Goal: Information Seeking & Learning: Learn about a topic

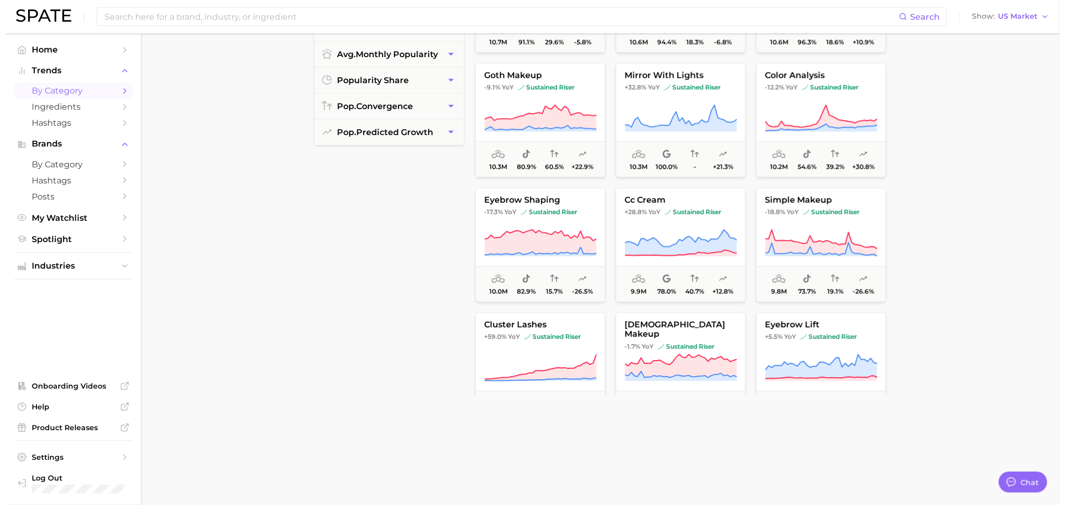
scroll to position [2329, 0]
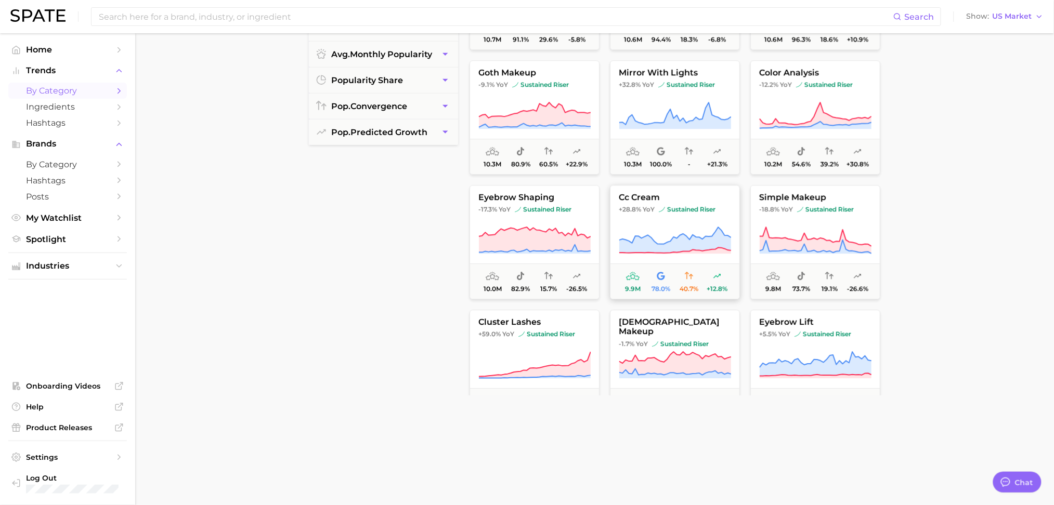
click at [713, 248] on icon at bounding box center [675, 240] width 112 height 26
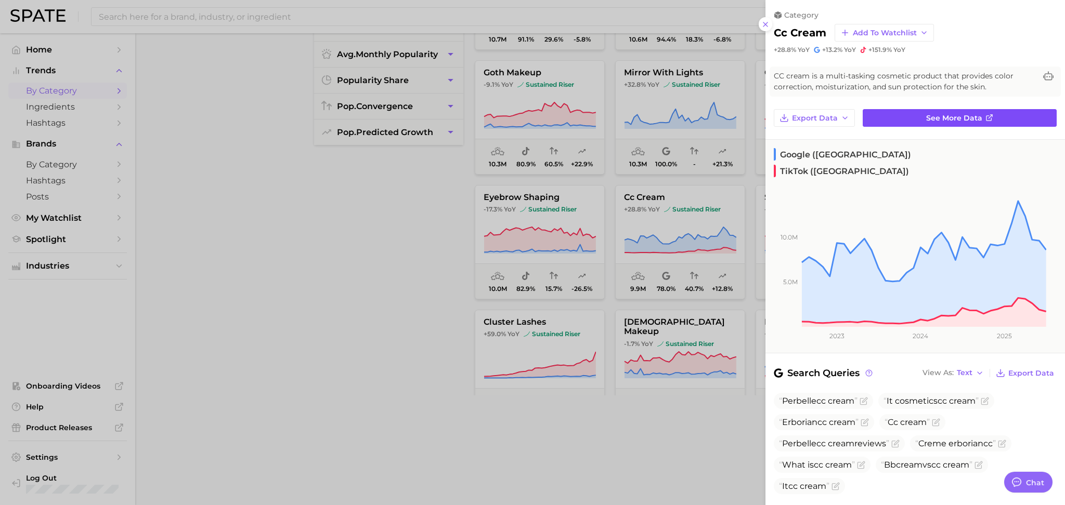
click at [939, 109] on link "See more data" at bounding box center [959, 118] width 194 height 18
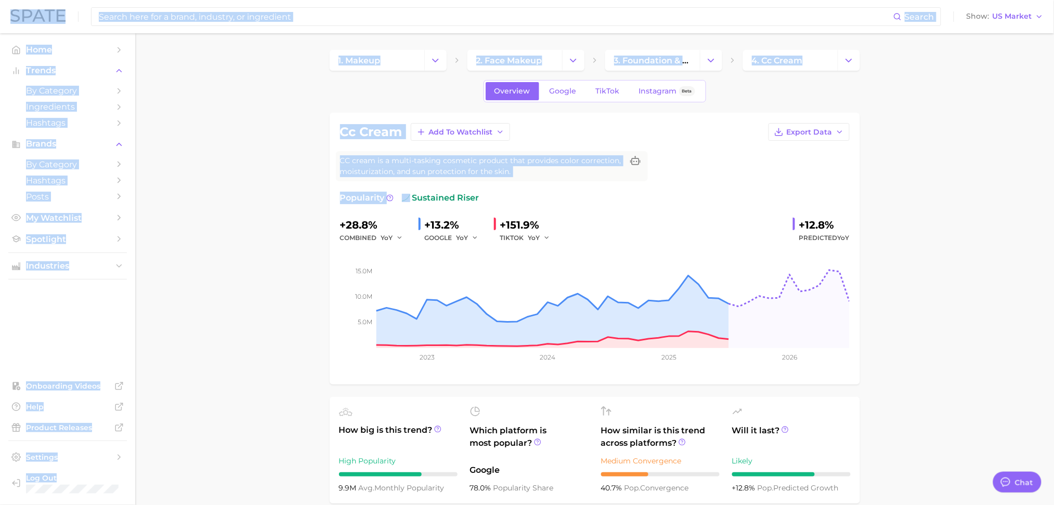
drag, startPoint x: 1053, startPoint y: 185, endPoint x: 1056, endPoint y: 213, distance: 28.2
click at [1053, 213] on html "Search Show US Market Home Trends by Category Ingredients Hashtags Brands by Ca…" at bounding box center [527, 252] width 1054 height 505
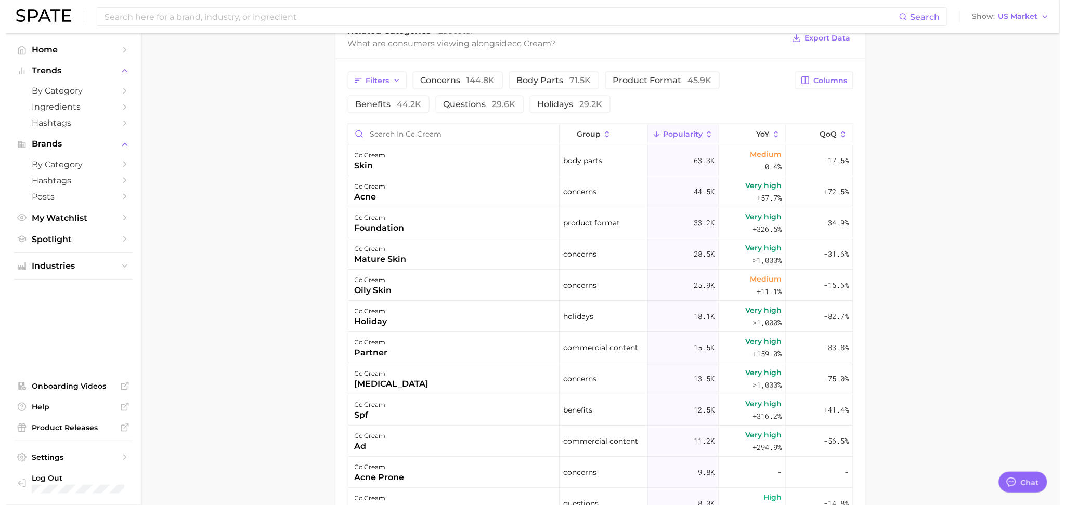
scroll to position [528, 0]
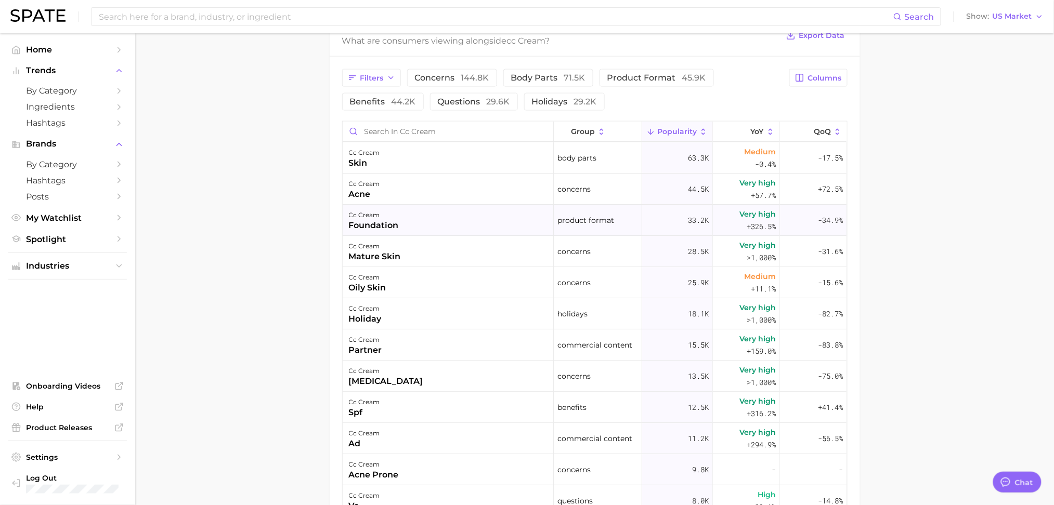
click at [434, 211] on div "cc cream foundation" at bounding box center [448, 220] width 211 height 31
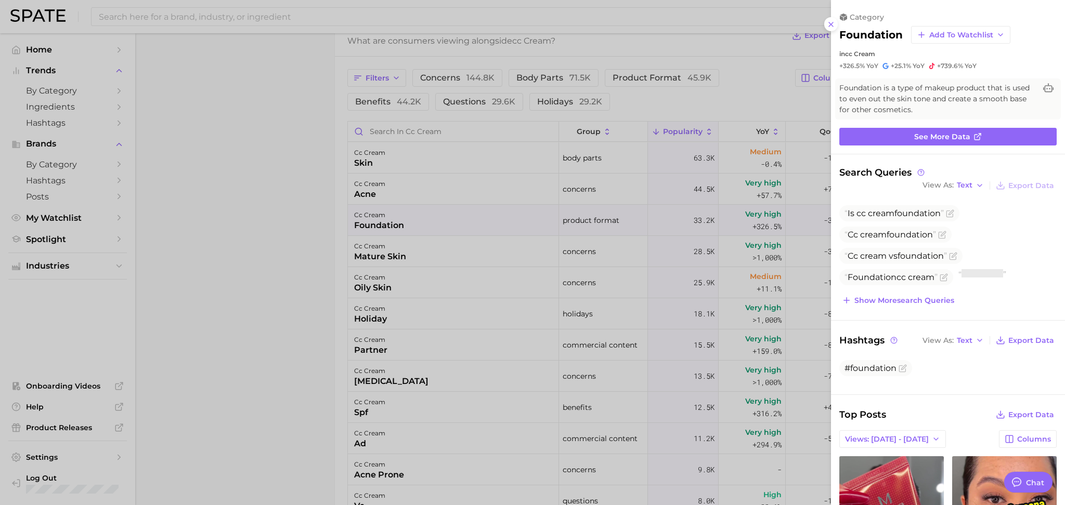
scroll to position [0, 0]
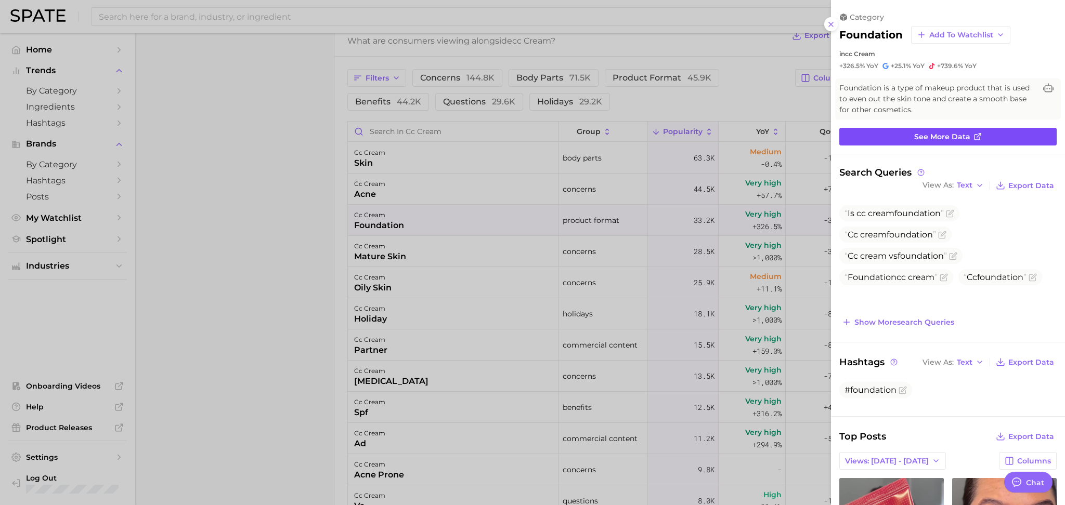
click at [976, 134] on link "See more data" at bounding box center [947, 137] width 217 height 18
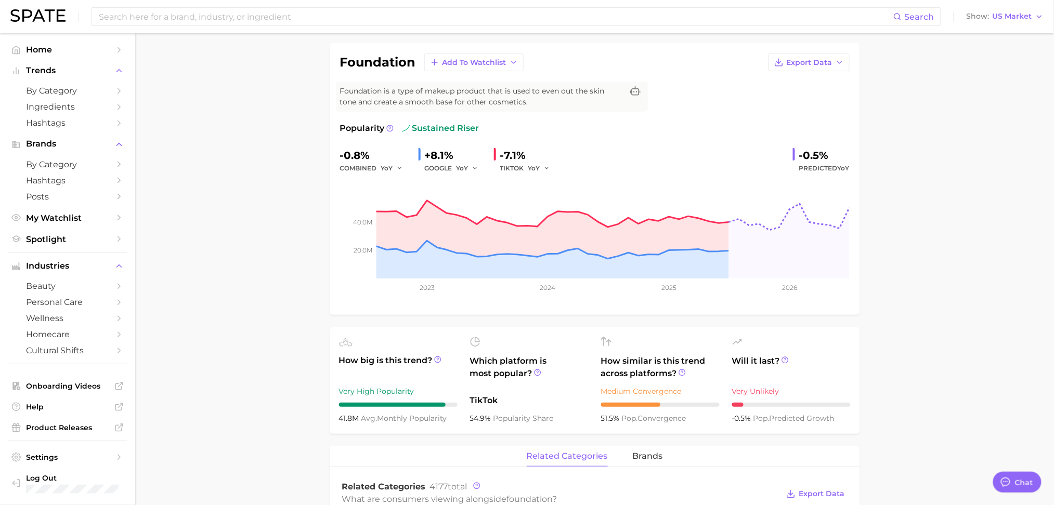
scroll to position [65, 0]
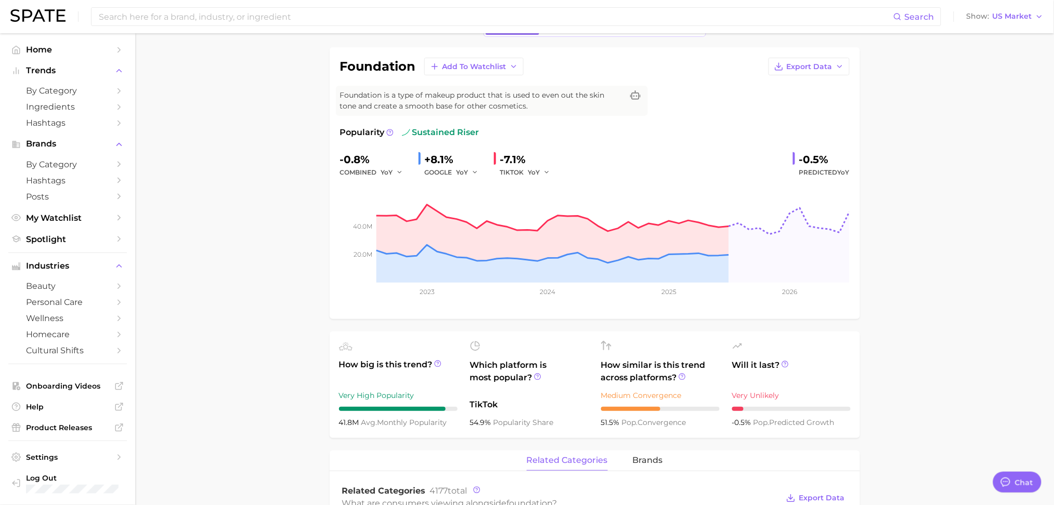
scroll to position [528, 0]
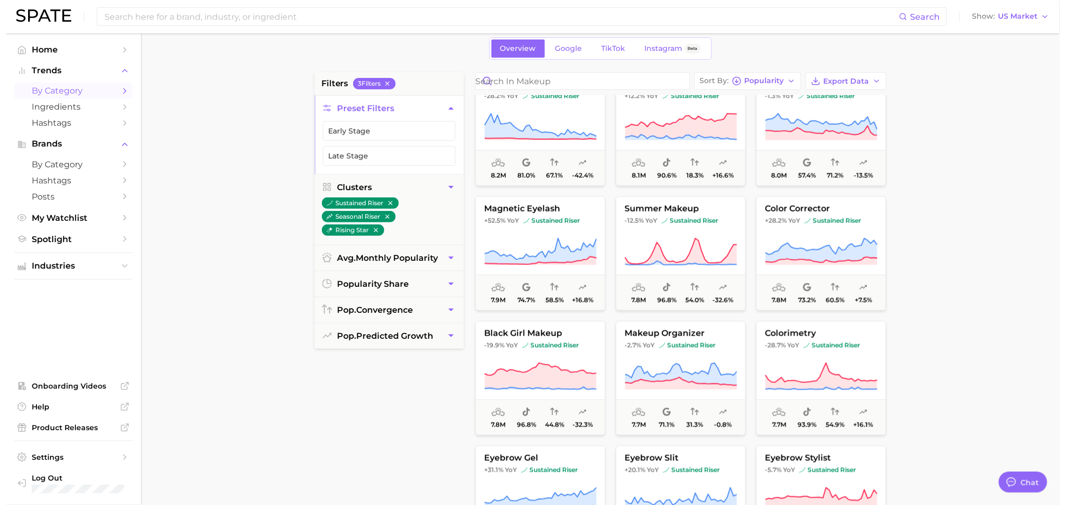
scroll to position [3188, 0]
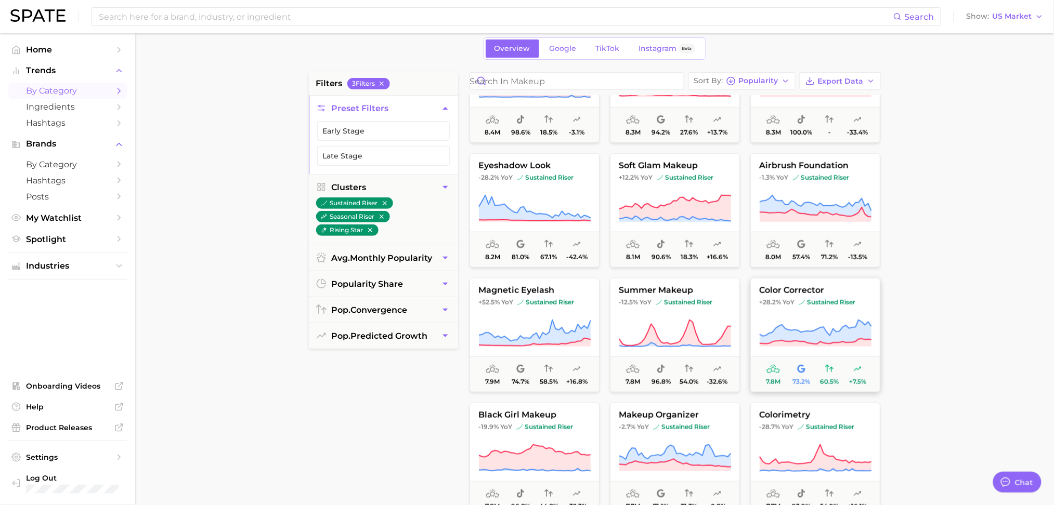
click at [822, 313] on button "color corrector +28.2% YoY sustained riser 7.8m 73.2% 60.5% +7.5%" at bounding box center [815, 335] width 130 height 114
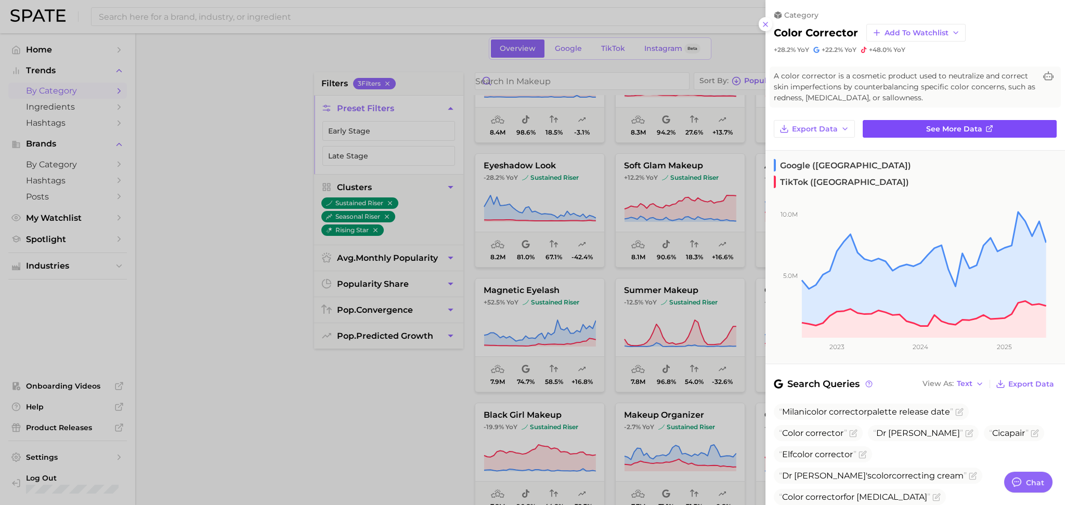
click at [905, 124] on link "See more data" at bounding box center [959, 129] width 194 height 18
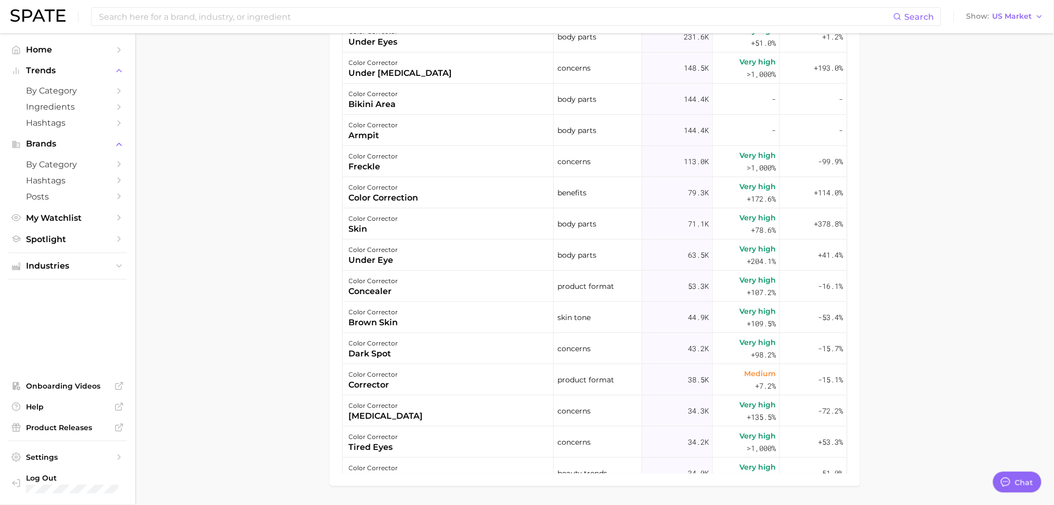
scroll to position [720, 0]
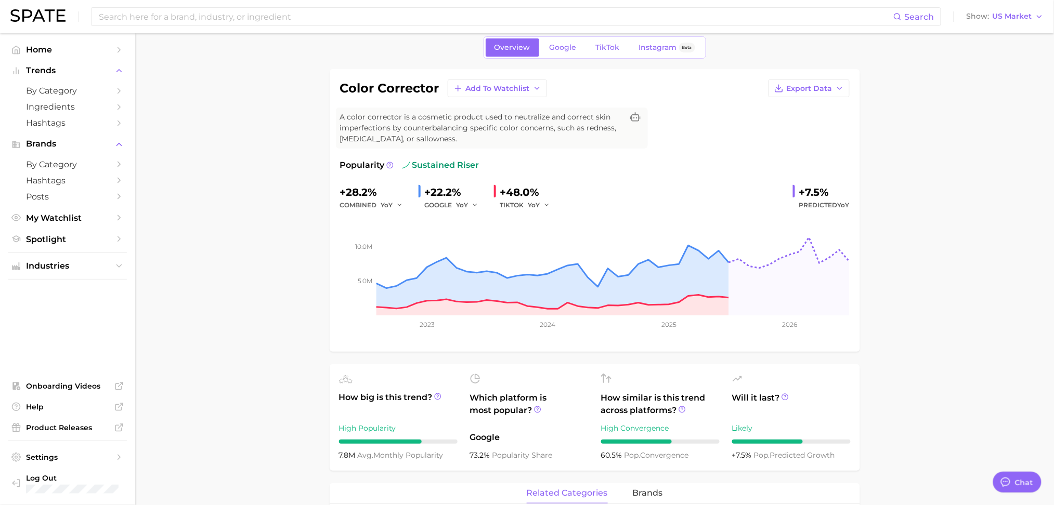
scroll to position [36, 0]
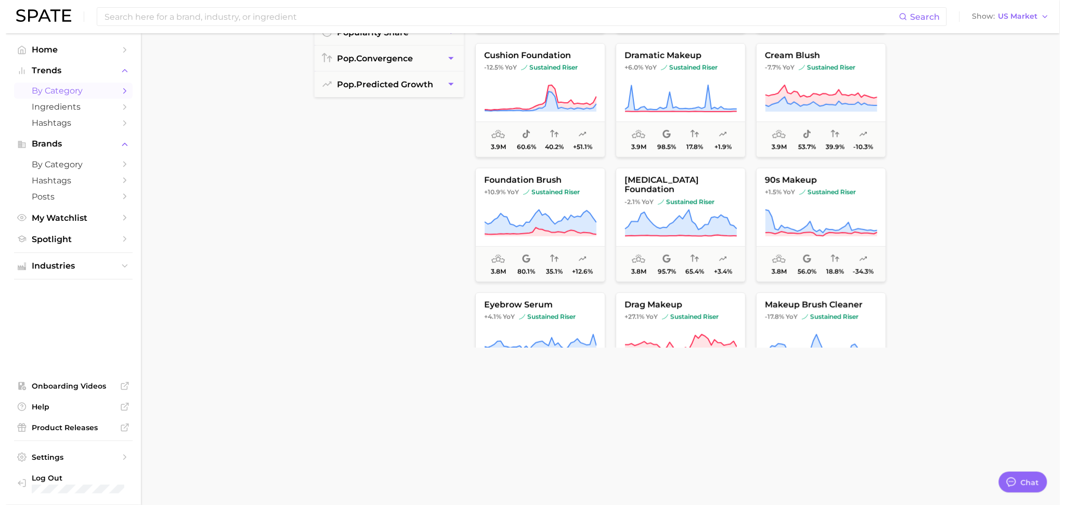
scroll to position [5794, 0]
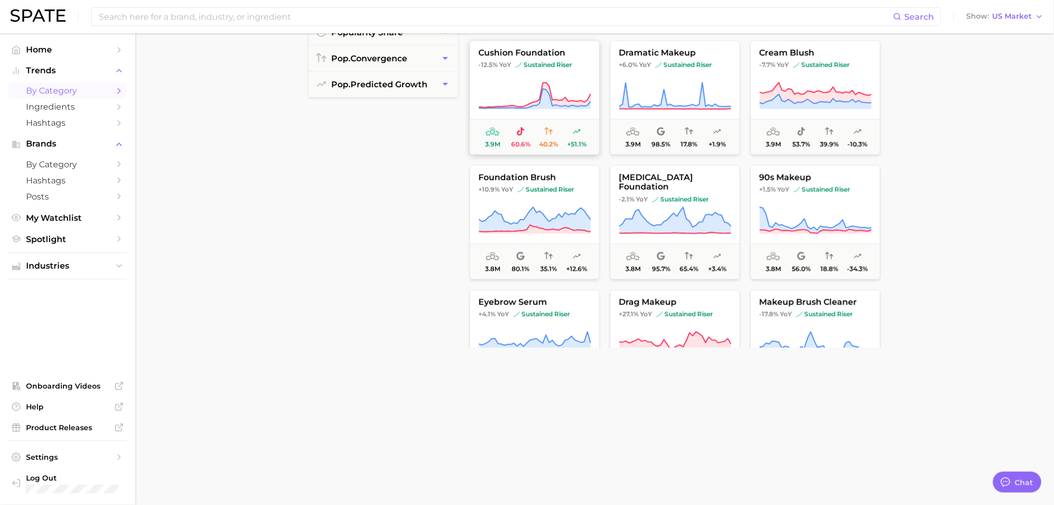
click at [519, 90] on icon at bounding box center [534, 96] width 112 height 29
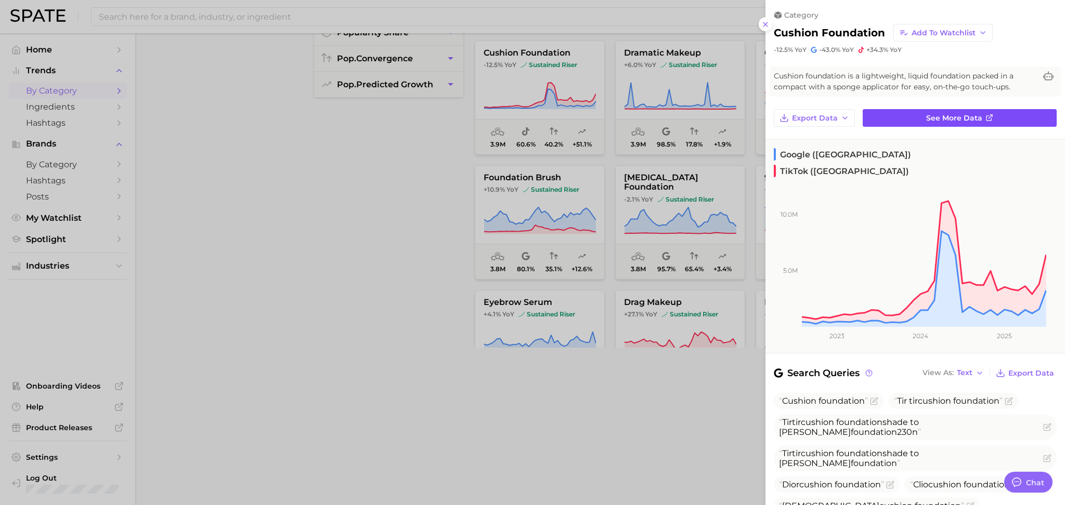
click at [985, 114] on icon at bounding box center [989, 118] width 8 height 8
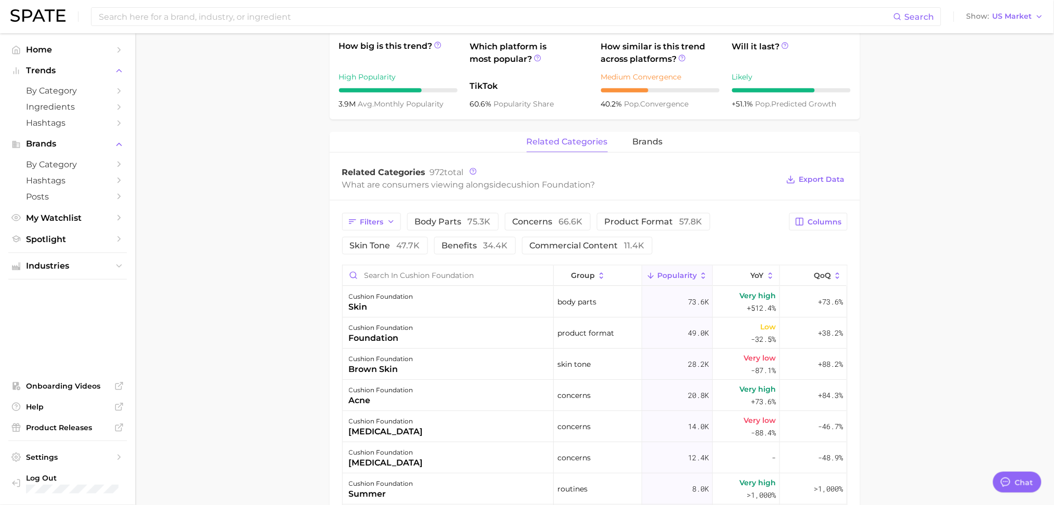
scroll to position [369, 0]
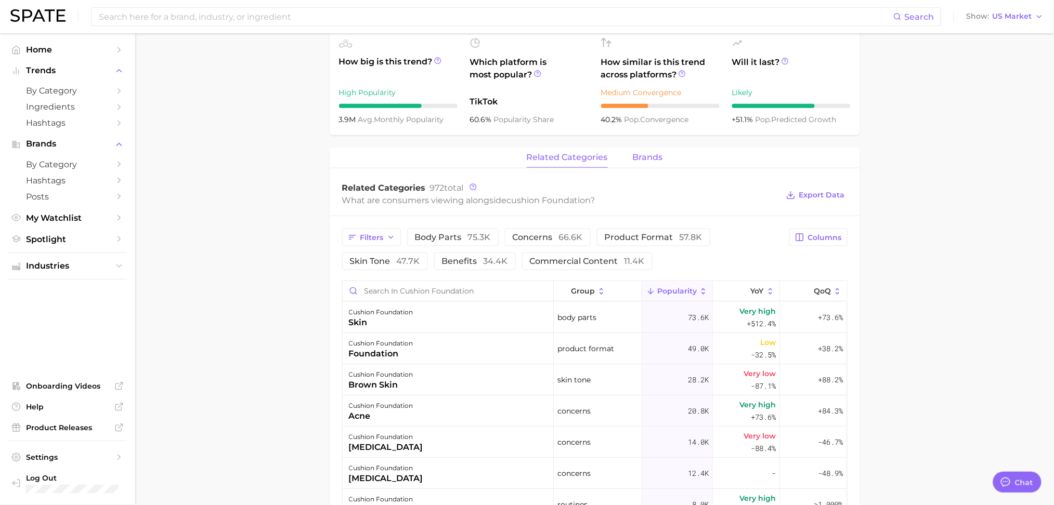
click at [644, 158] on span "brands" at bounding box center [648, 157] width 30 height 9
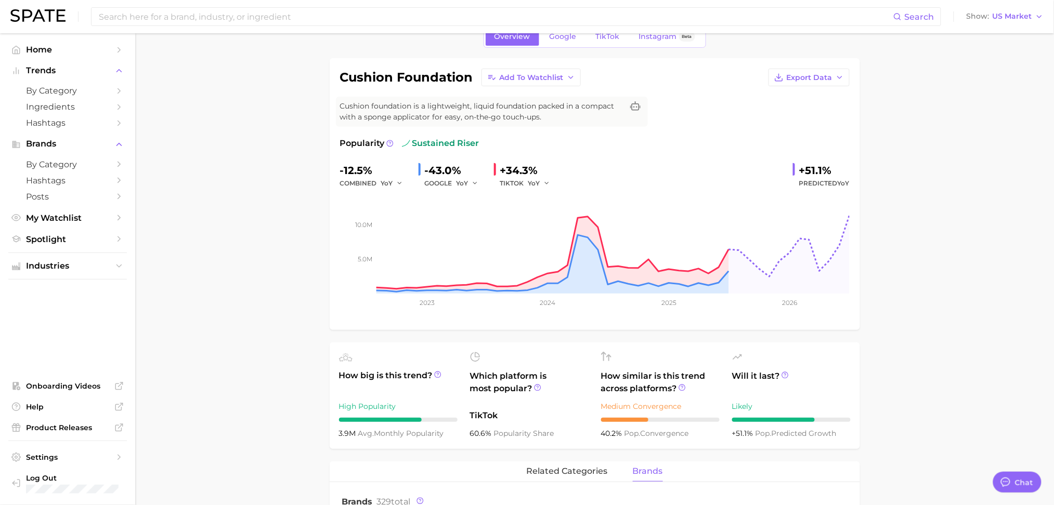
scroll to position [0, 0]
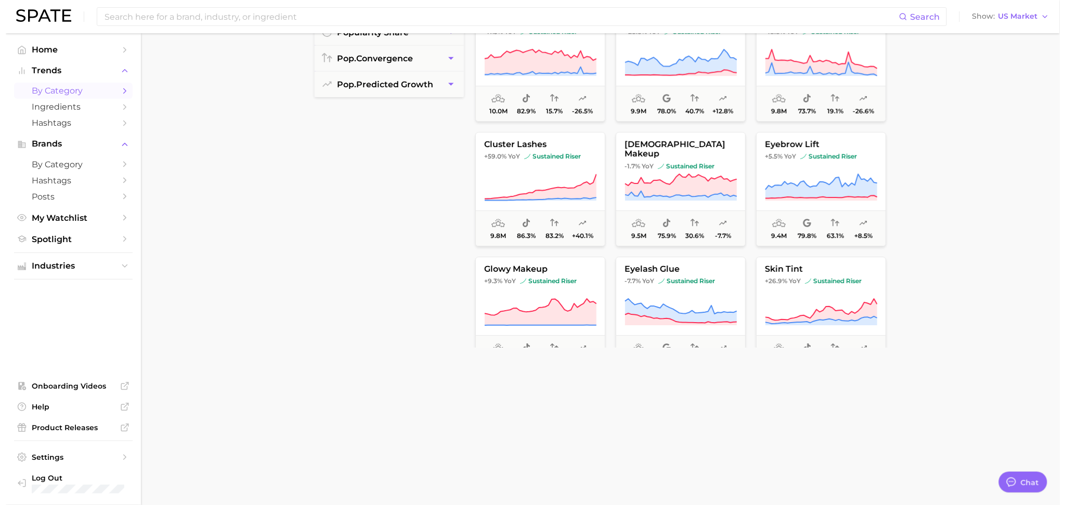
scroll to position [2467, 0]
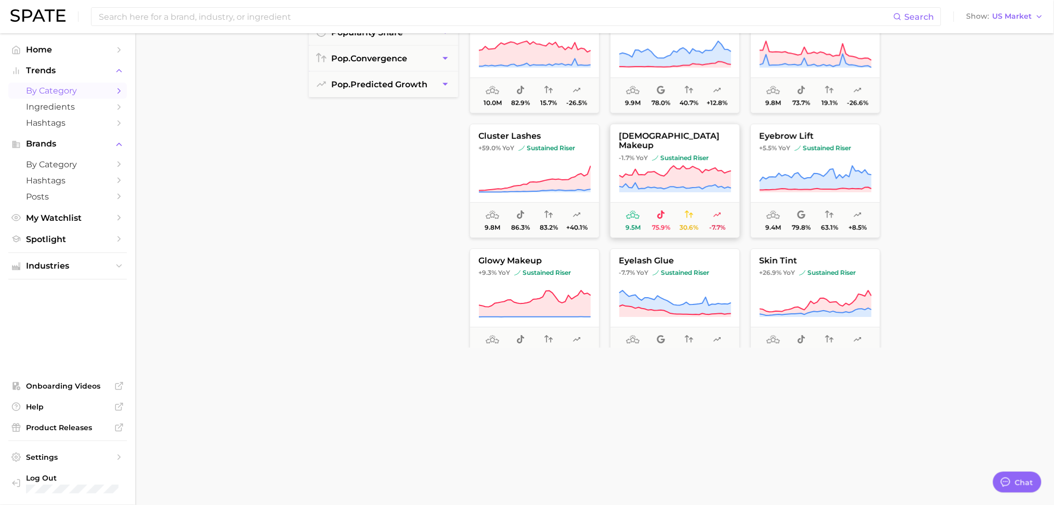
click at [660, 178] on icon at bounding box center [675, 177] width 112 height 23
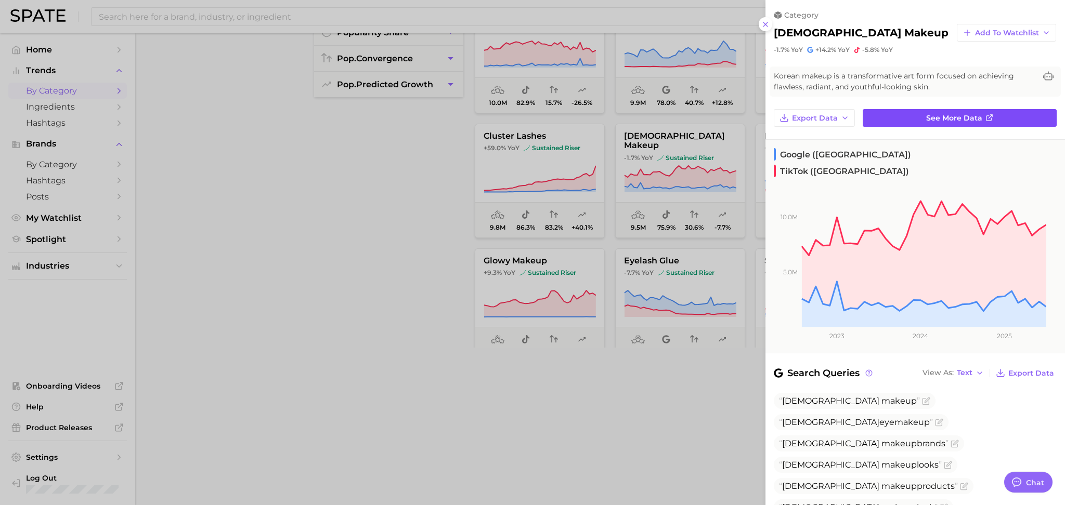
click at [952, 117] on span "See more data" at bounding box center [954, 118] width 56 height 9
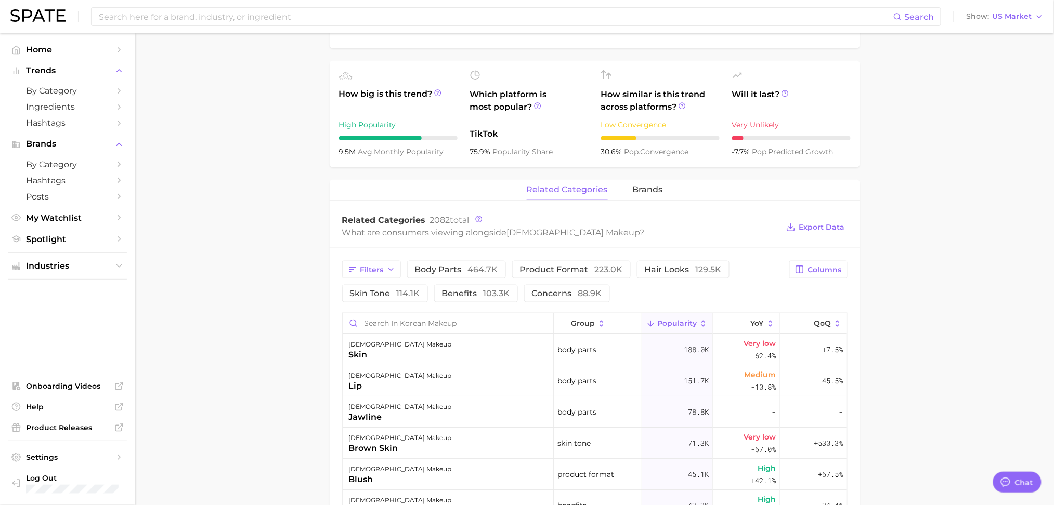
scroll to position [328, 0]
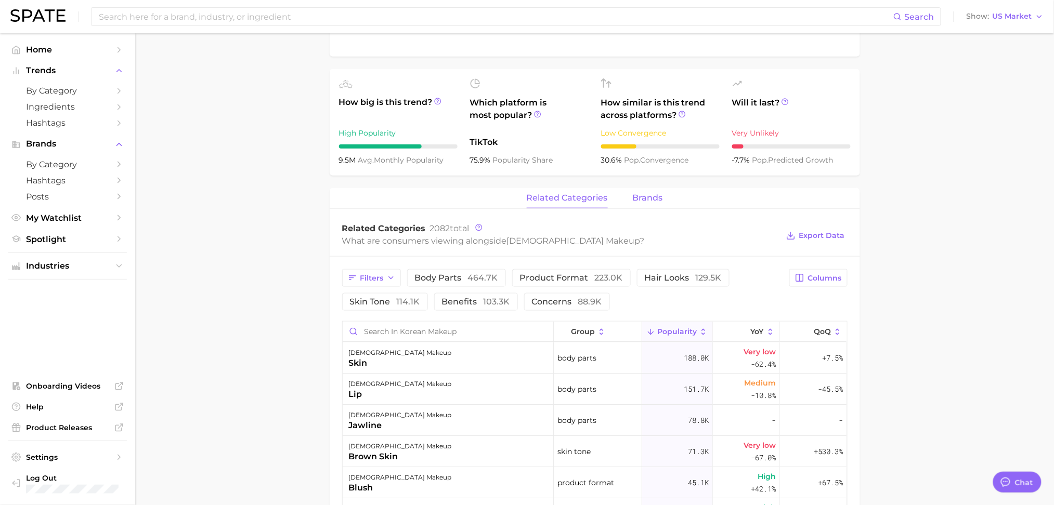
click at [643, 200] on span "brands" at bounding box center [648, 197] width 30 height 9
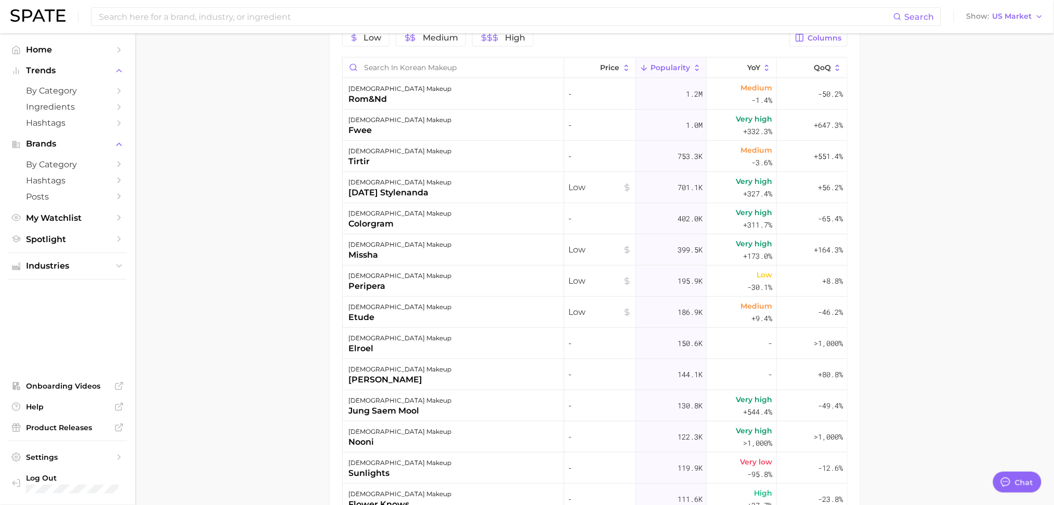
scroll to position [575, 0]
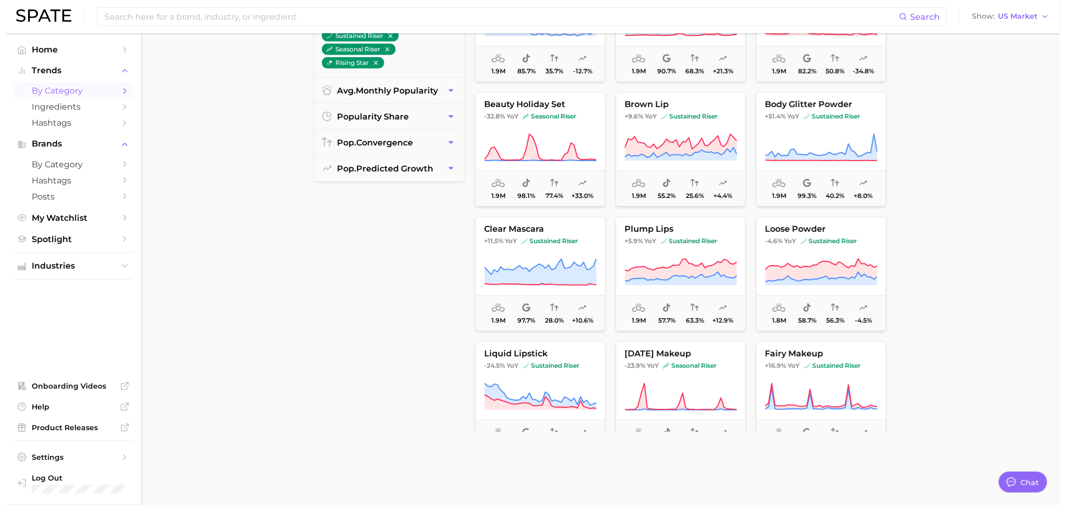
scroll to position [9842, 0]
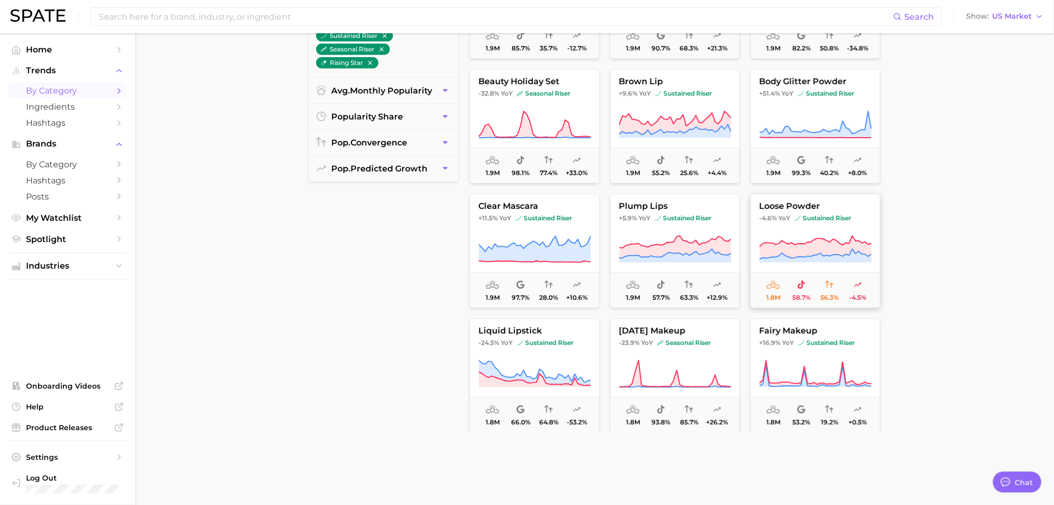
click at [839, 251] on icon at bounding box center [815, 247] width 112 height 23
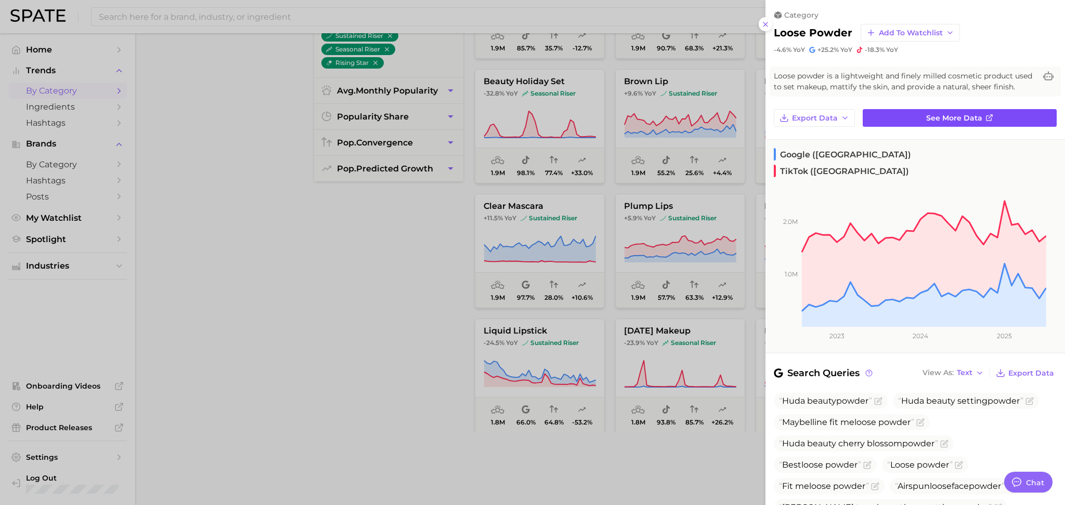
click at [947, 123] on span "See more data" at bounding box center [954, 118] width 56 height 9
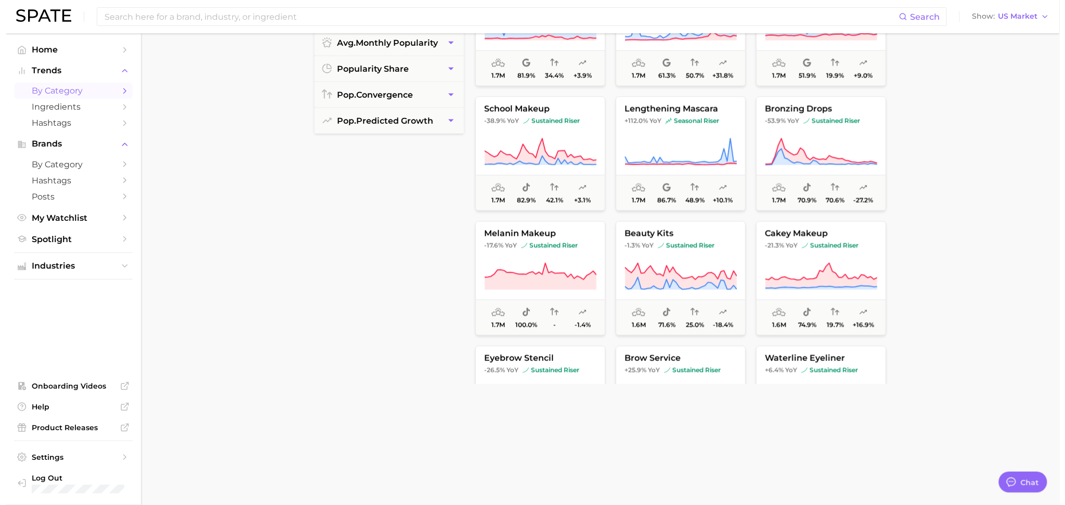
scroll to position [10537, 0]
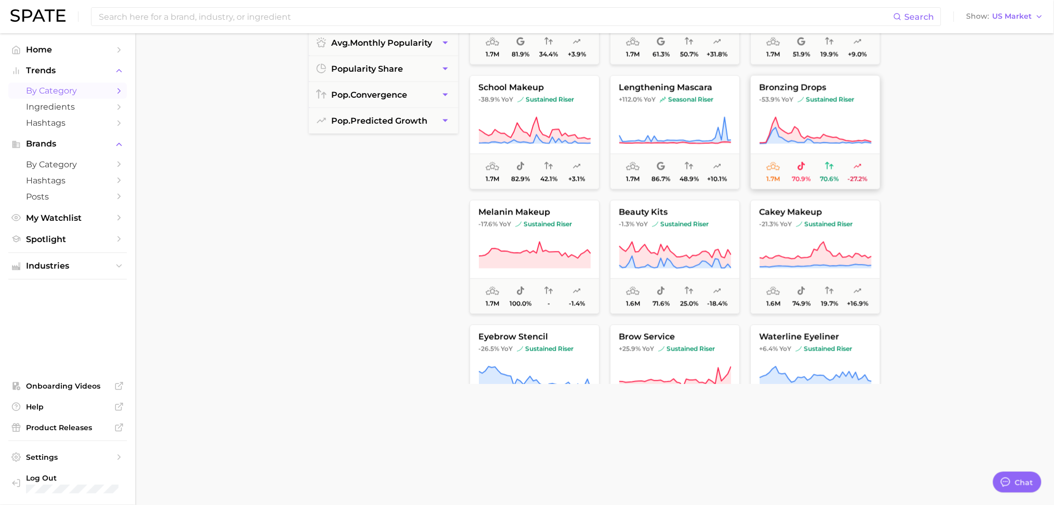
click at [833, 129] on icon at bounding box center [815, 130] width 112 height 29
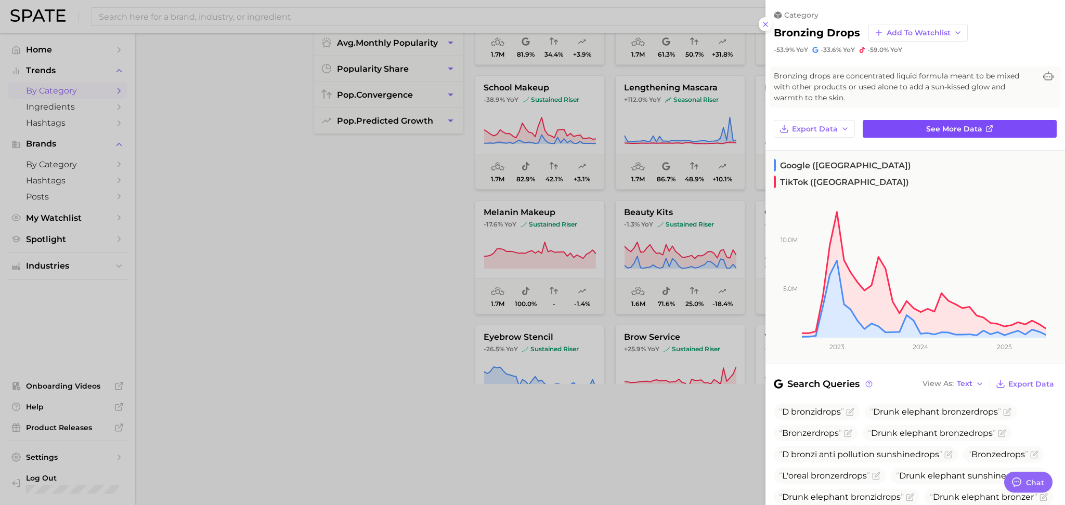
click at [916, 128] on link "See more data" at bounding box center [959, 129] width 194 height 18
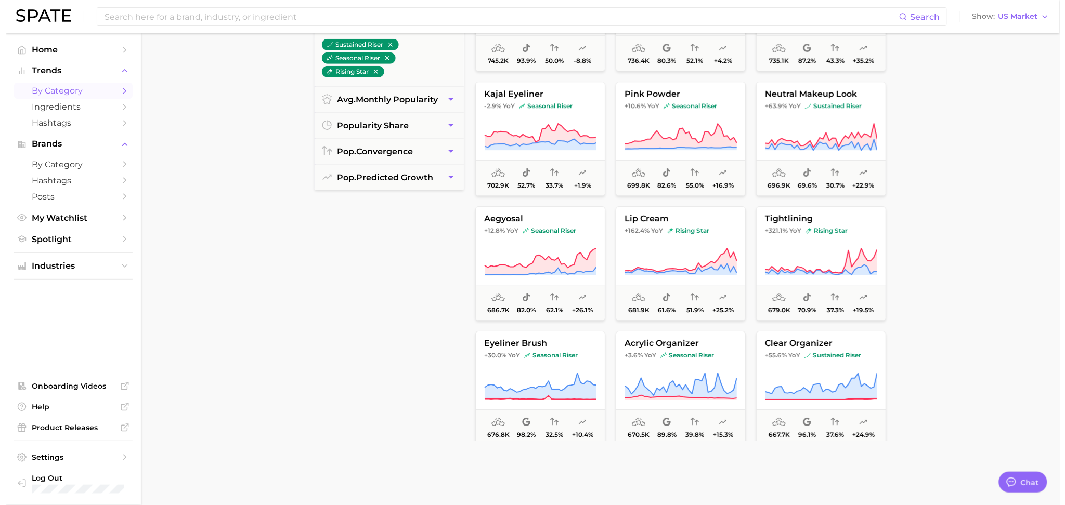
scroll to position [15497, 0]
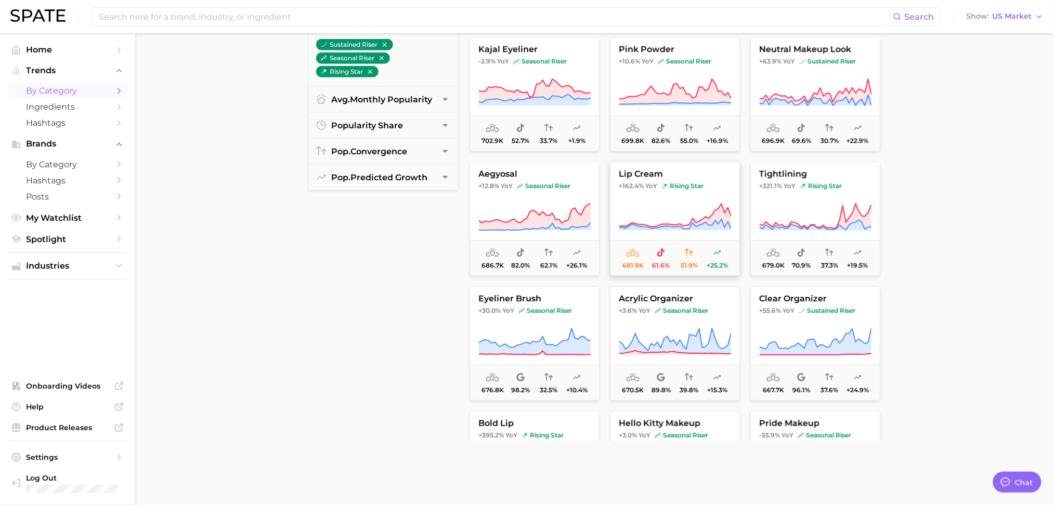
click at [699, 220] on icon at bounding box center [675, 215] width 112 height 23
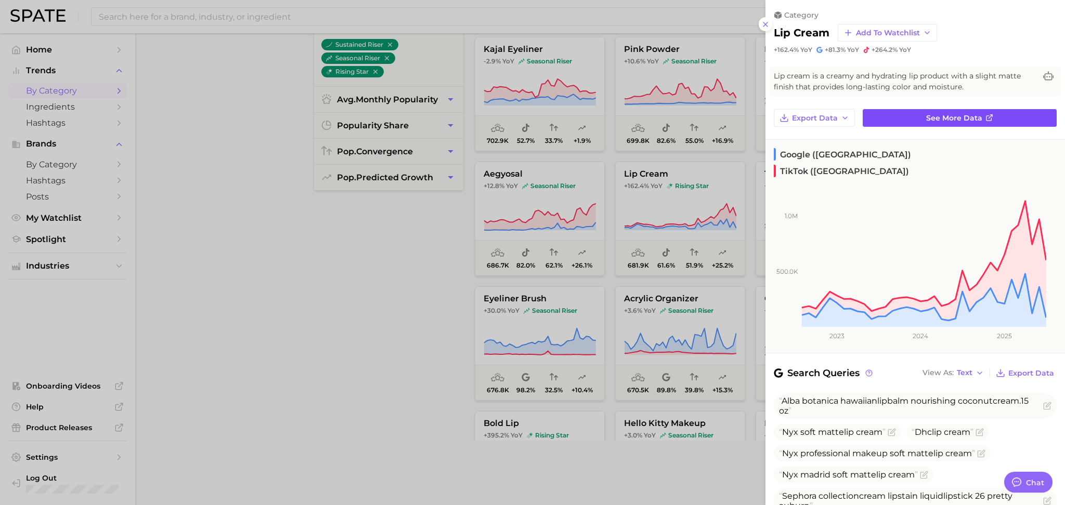
click at [958, 117] on span "See more data" at bounding box center [954, 118] width 56 height 9
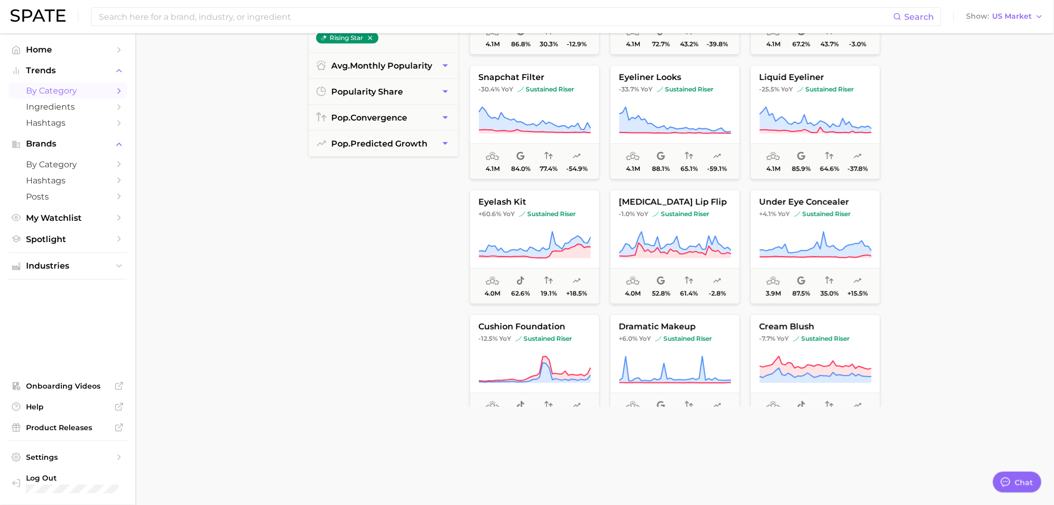
scroll to position [241, 0]
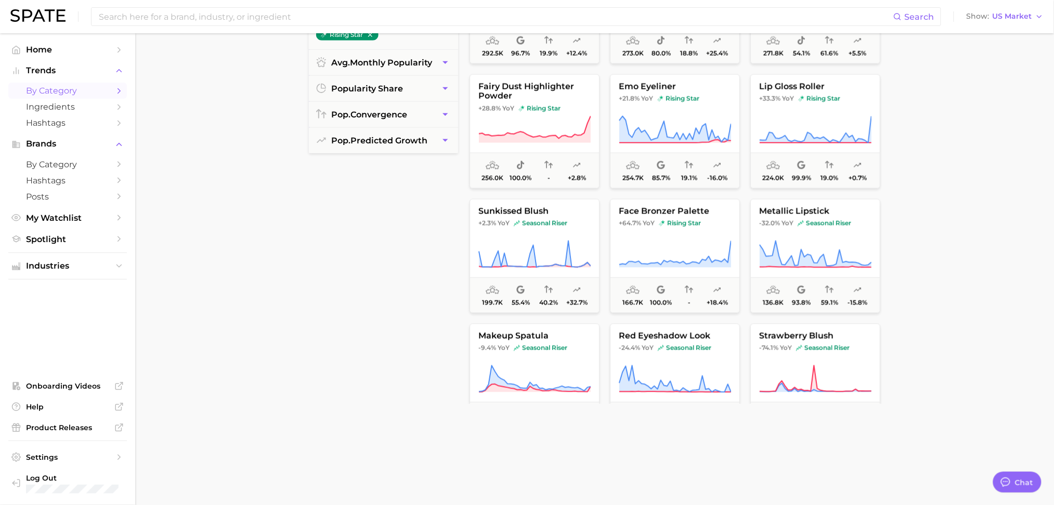
scroll to position [17732, 0]
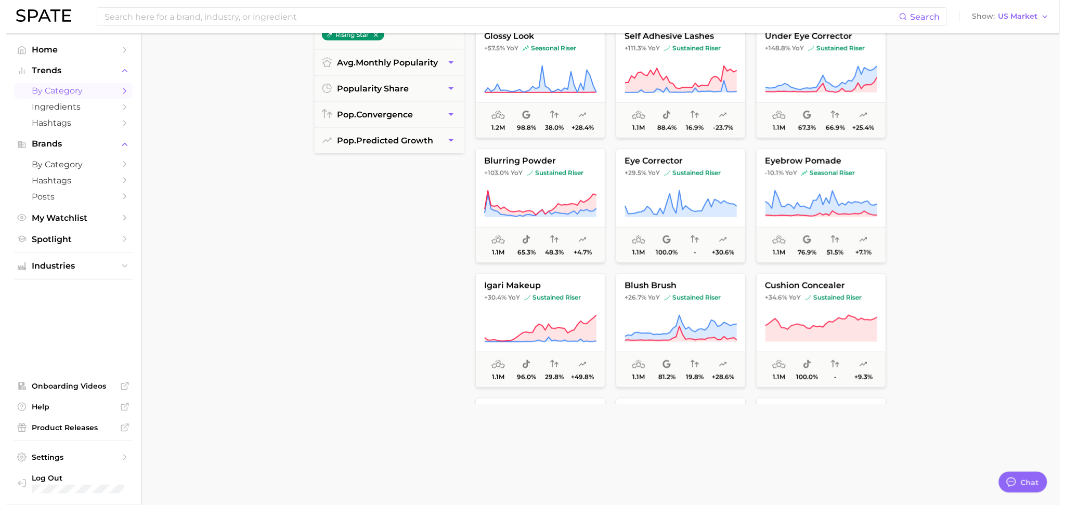
scroll to position [12723, 0]
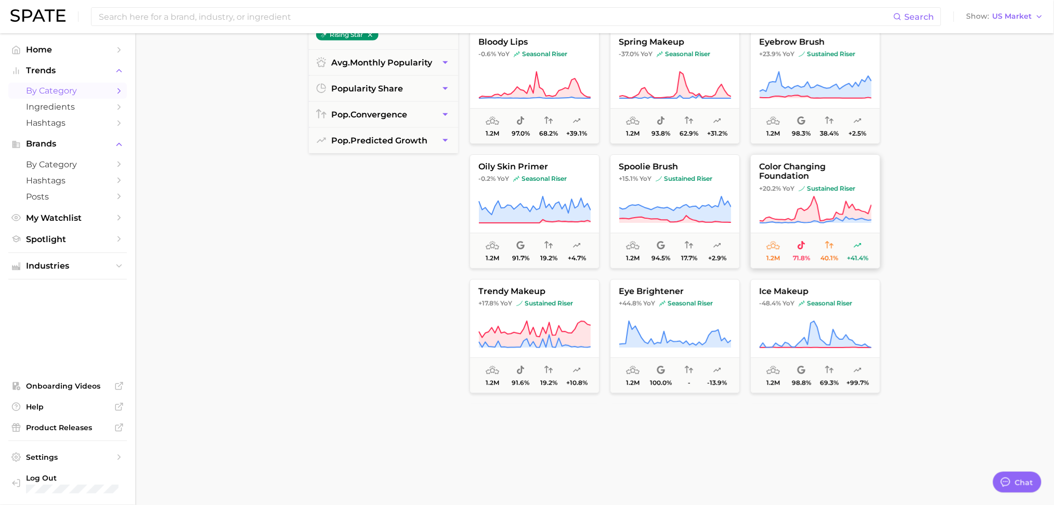
click at [795, 178] on span "color changing foundation" at bounding box center [815, 171] width 129 height 19
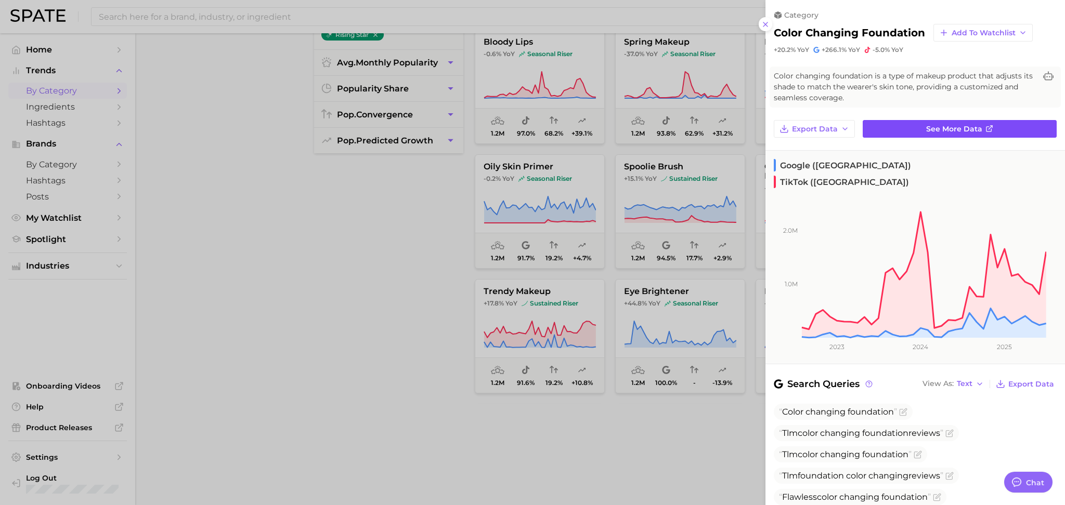
click at [968, 128] on span "See more data" at bounding box center [954, 129] width 56 height 9
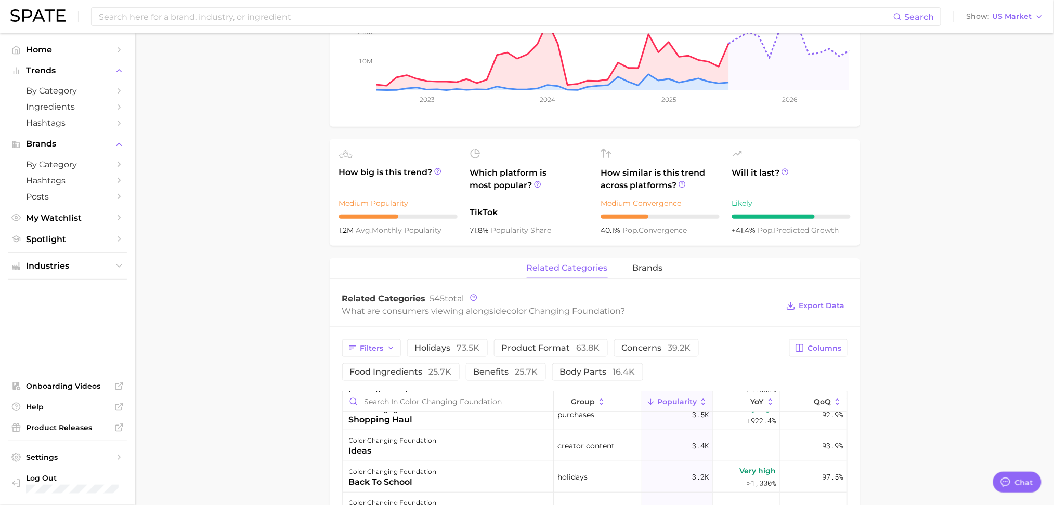
scroll to position [264, 0]
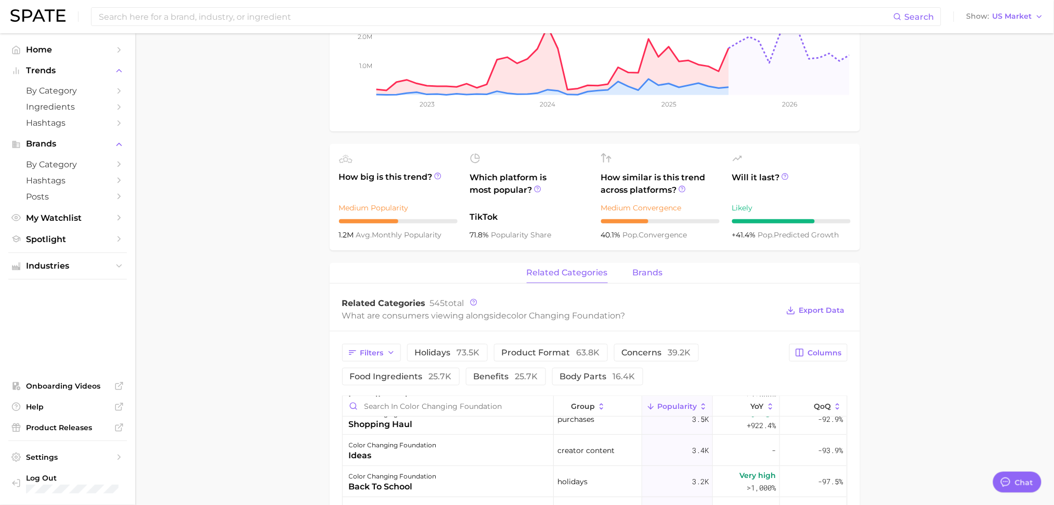
click at [644, 271] on span "brands" at bounding box center [648, 272] width 30 height 9
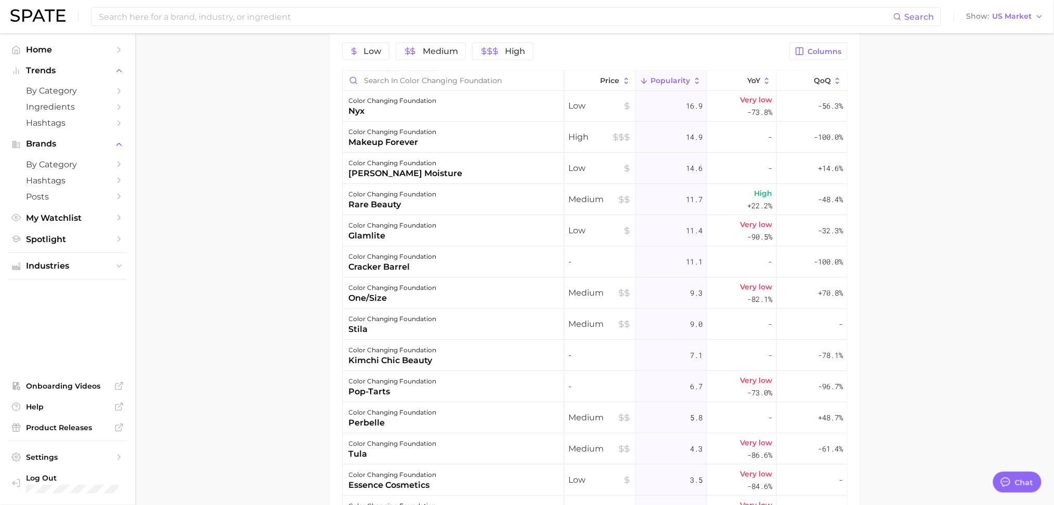
scroll to position [1319, 0]
